Goal: Task Accomplishment & Management: Manage account settings

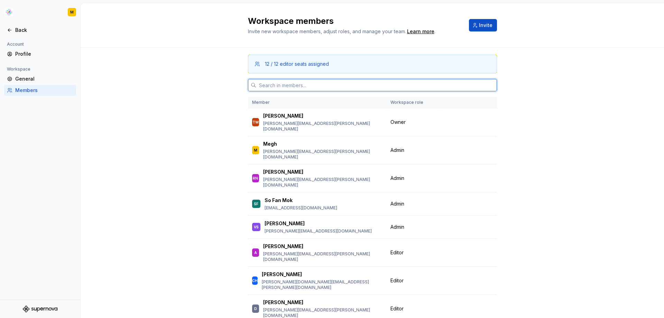
click at [301, 85] on input "text" at bounding box center [376, 85] width 241 height 12
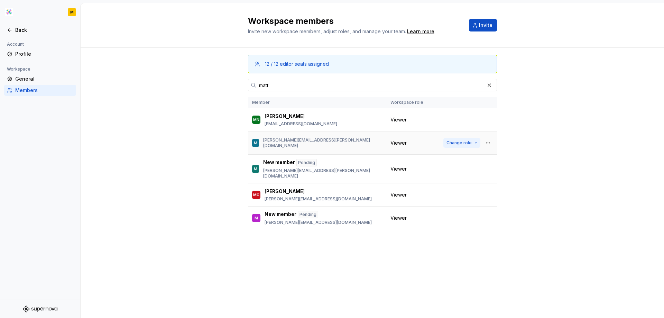
click at [465, 143] on span "Change role" at bounding box center [458, 143] width 25 height 6
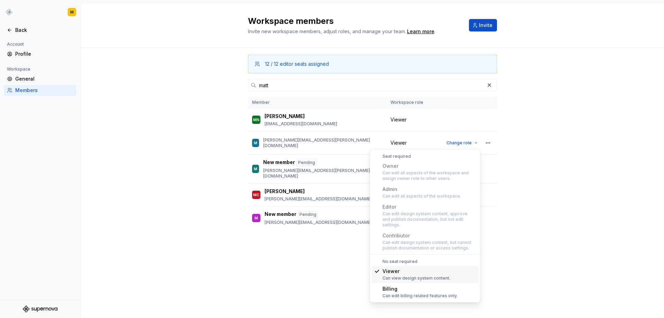
click at [563, 129] on div "12 / 12 editor seats assigned [PERSON_NAME] Member Workspace role MN [PERSON_NA…" at bounding box center [372, 152] width 583 height 208
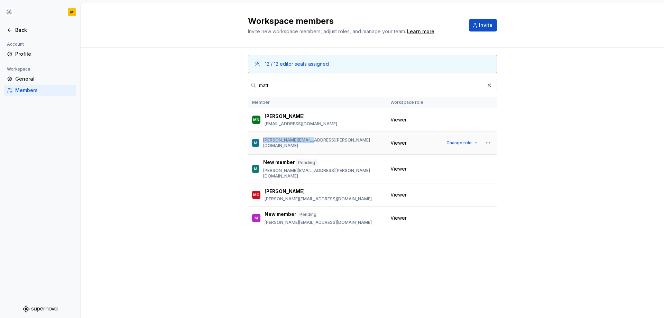
drag, startPoint x: 312, startPoint y: 142, endPoint x: 264, endPoint y: 143, distance: 48.1
click at [264, 143] on div "M [PERSON_NAME][EMAIL_ADDRESS][PERSON_NAME][DOMAIN_NAME]" at bounding box center [317, 143] width 130 height 15
copy p "[PERSON_NAME][EMAIL_ADDRESS][PERSON_NAME][DOMAIN_NAME]"
click at [315, 83] on input "matt" at bounding box center [370, 85] width 228 height 12
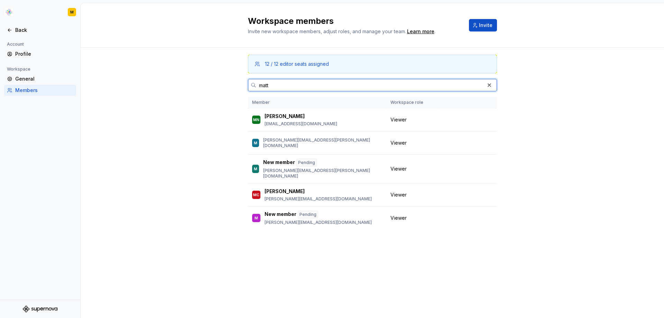
drag, startPoint x: 313, startPoint y: 84, endPoint x: 258, endPoint y: 88, distance: 55.1
click at [258, 88] on input "matt" at bounding box center [370, 85] width 228 height 12
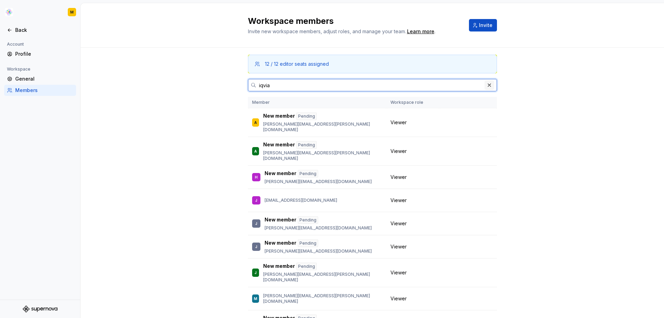
type input "iqvia"
click at [485, 86] on button "button" at bounding box center [489, 85] width 10 height 10
